Goal: Task Accomplishment & Management: Manage account settings

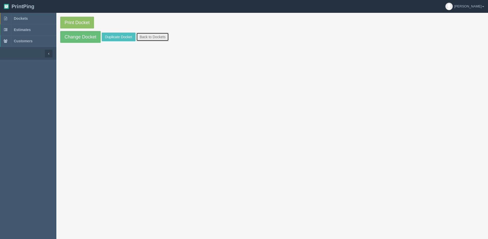
click at [157, 33] on link "Back to Dockets" at bounding box center [152, 37] width 33 height 9
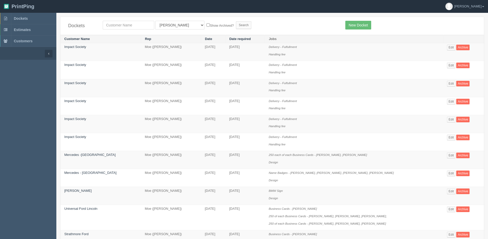
click at [149, 37] on th "Rep" at bounding box center [171, 39] width 60 height 8
click at [122, 22] on input "text" at bounding box center [129, 25] width 52 height 9
type input "cenntury"
click at [236, 21] on input "Search" at bounding box center [243, 25] width 15 height 8
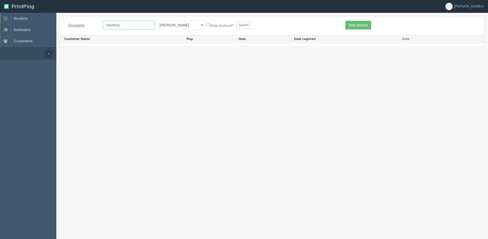
click at [110, 25] on input "cenntury" at bounding box center [129, 25] width 52 height 9
type input "century"
click at [236, 21] on input "Search" at bounding box center [243, 25] width 15 height 8
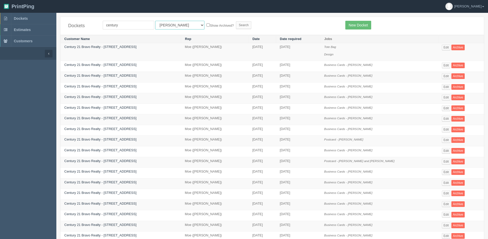
click at [174, 23] on select "All Users Ali Ali Test 1 Aly Amy Ankit Arif Brandon Dan France Greg Jim Mark Ma…" at bounding box center [179, 25] width 49 height 9
select select "1"
click at [155, 21] on select "All Users Ali Ali Test 1 Aly Amy Ankit Arif Brandon Dan France Greg Jim Mark Ma…" at bounding box center [179, 25] width 49 height 9
click at [207, 26] on label "Show Archived?" at bounding box center [220, 25] width 27 height 6
click at [207, 26] on input "Show Archived?" at bounding box center [208, 24] width 3 height 3
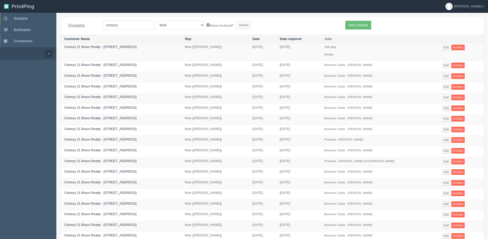
checkbox input "true"
click at [236, 22] on input "Search" at bounding box center [243, 25] width 15 height 8
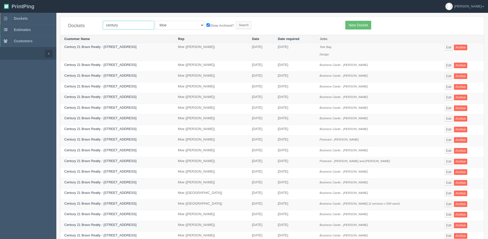
drag, startPoint x: 129, startPoint y: 27, endPoint x: -25, endPoint y: 20, distance: 153.6
click at [0, 20] on html "PrintPing Dan Edit account ( dan@allrush.ca ) Logout Dockets Estimates Customers" at bounding box center [244, 174] width 488 height 349
type input "220"
click at [236, 21] on input "Search" at bounding box center [243, 25] width 15 height 8
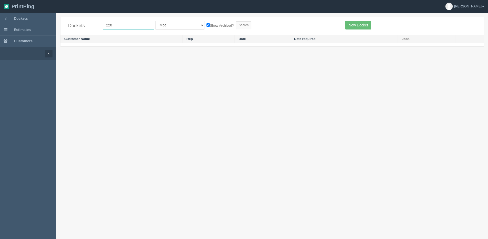
click at [131, 27] on input "220" at bounding box center [129, 25] width 52 height 9
type input "222"
click at [236, 21] on input "Search" at bounding box center [243, 25] width 15 height 8
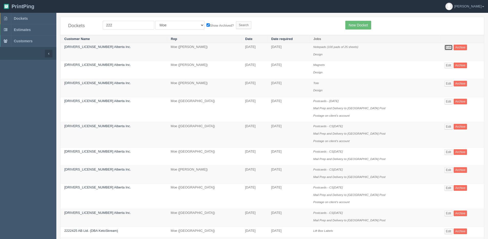
click at [445, 47] on link "Edit" at bounding box center [449, 48] width 8 height 6
